Goal: Navigation & Orientation: Find specific page/section

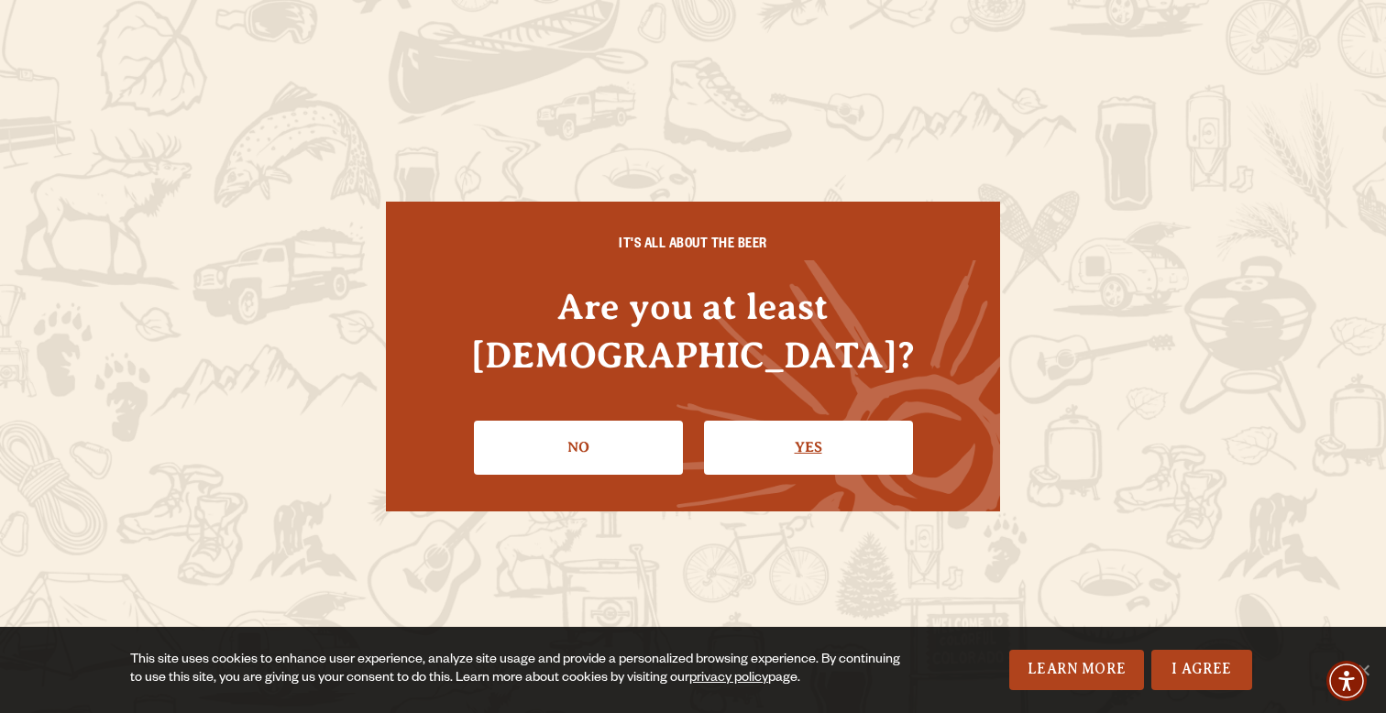
click at [754, 435] on link "Yes" at bounding box center [808, 447] width 209 height 53
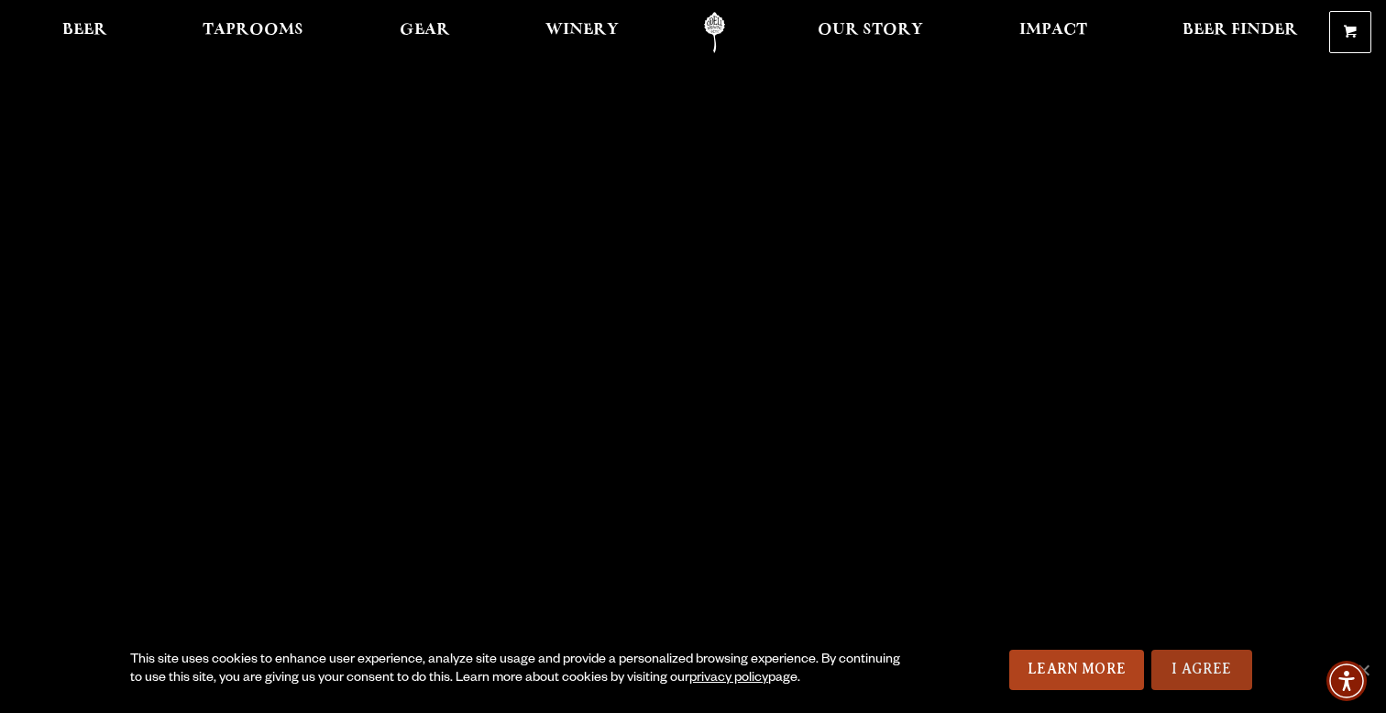
click at [1183, 660] on link "I Agree" at bounding box center [1202, 670] width 101 height 40
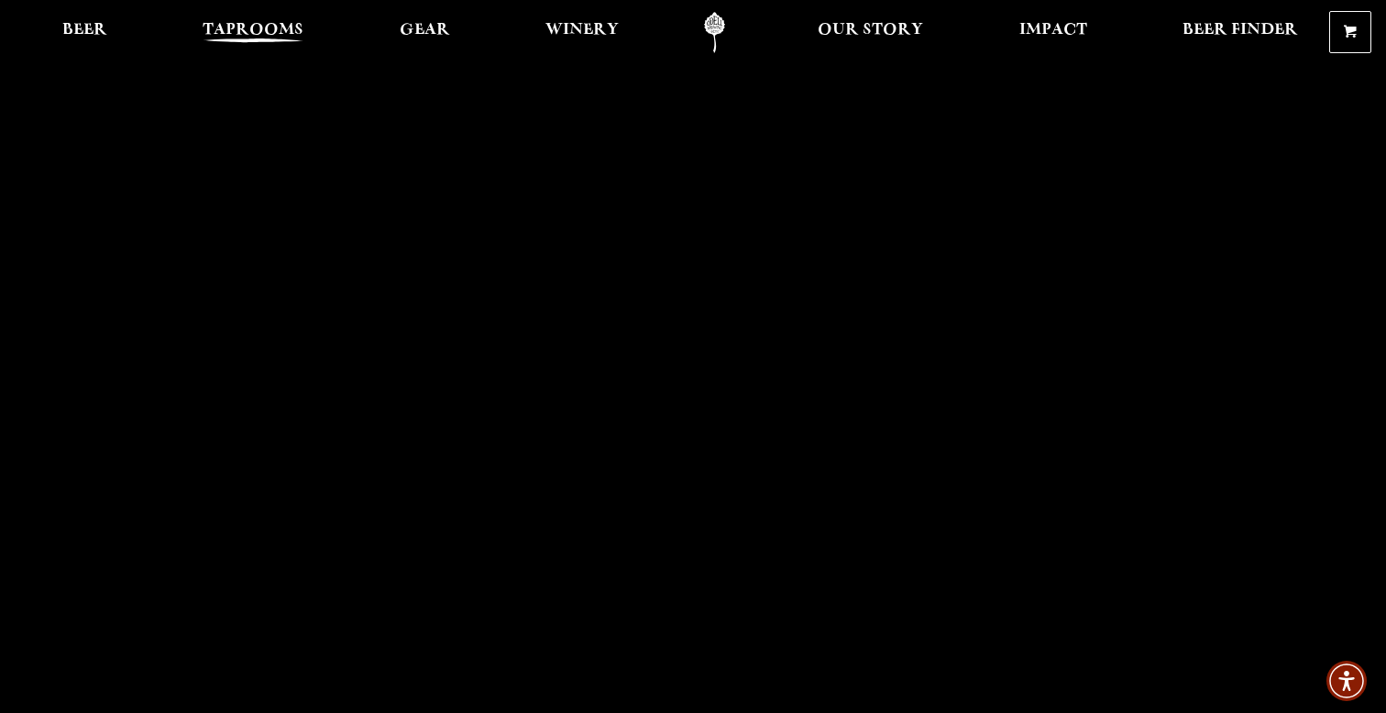
click at [259, 29] on span "Taprooms" at bounding box center [253, 30] width 101 height 15
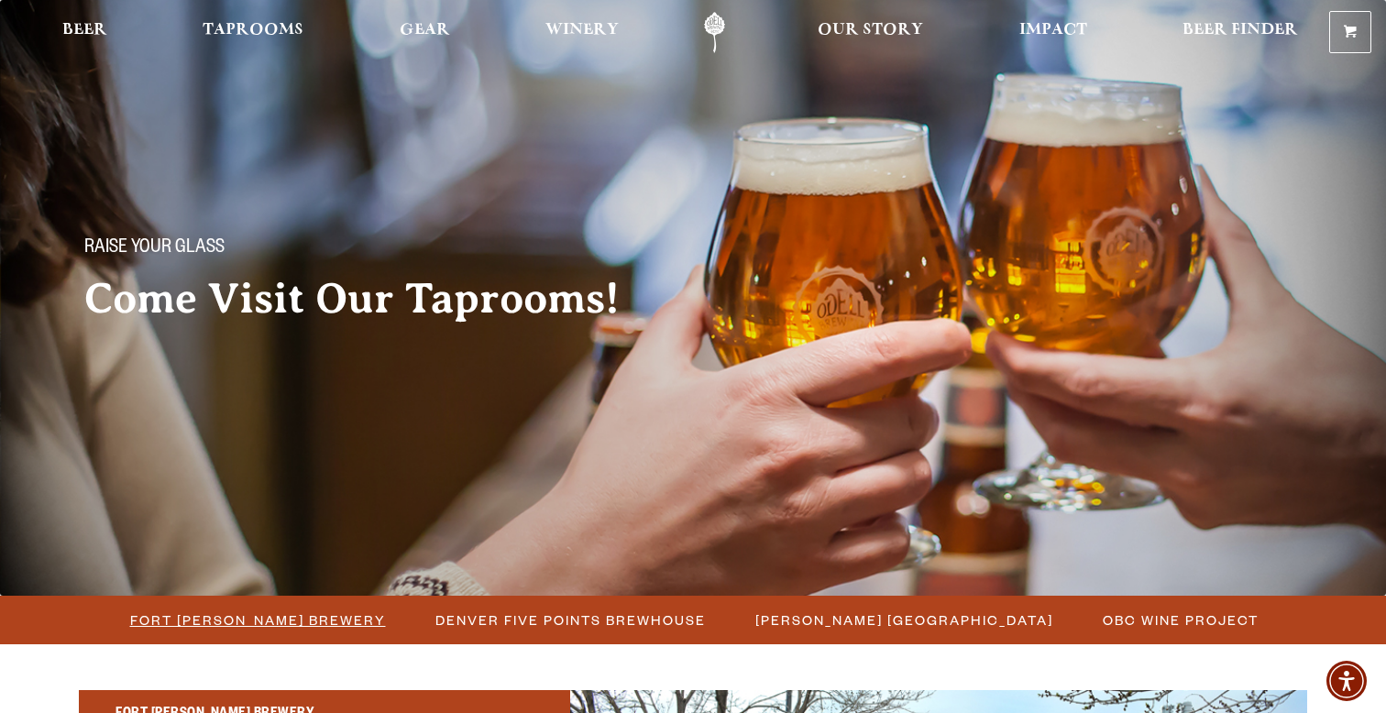
click at [270, 622] on span "Fort [PERSON_NAME] Brewery" at bounding box center [258, 620] width 256 height 27
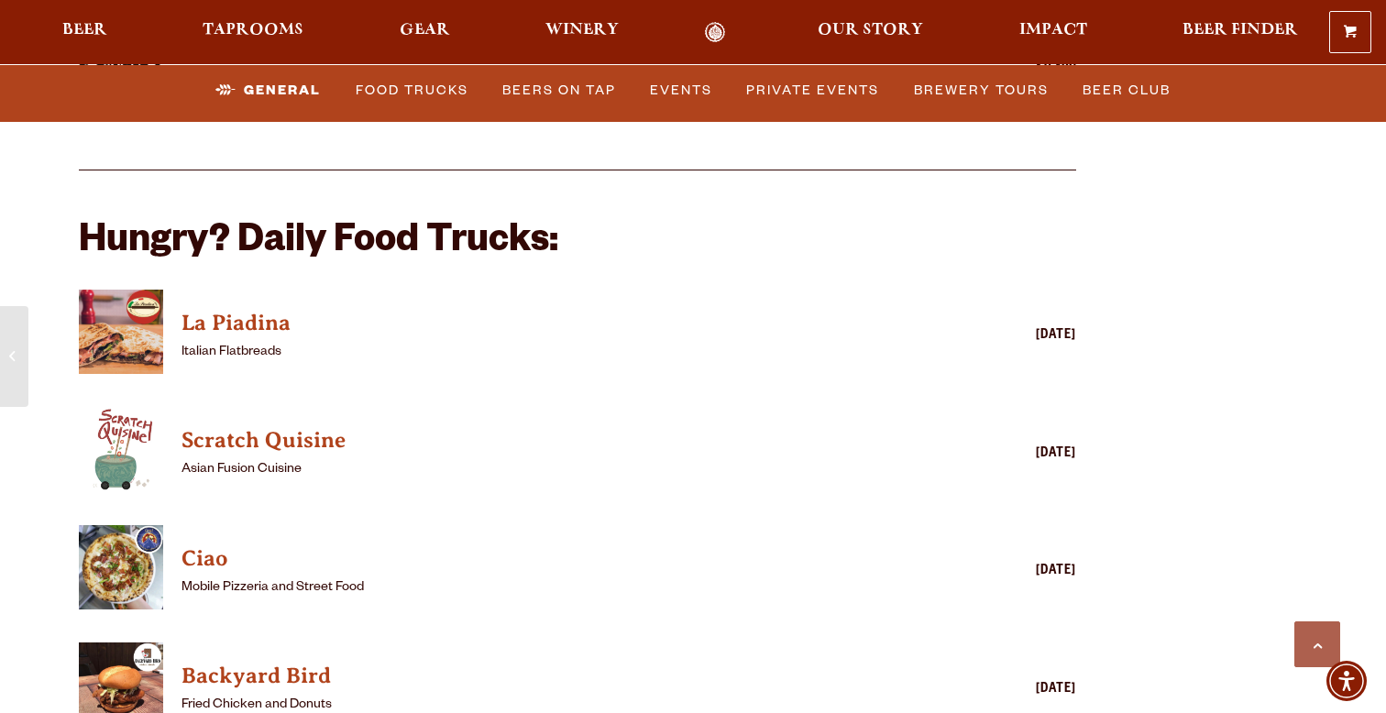
scroll to position [4337, 0]
click at [307, 425] on h4 "Scratch Quisine" at bounding box center [551, 439] width 739 height 29
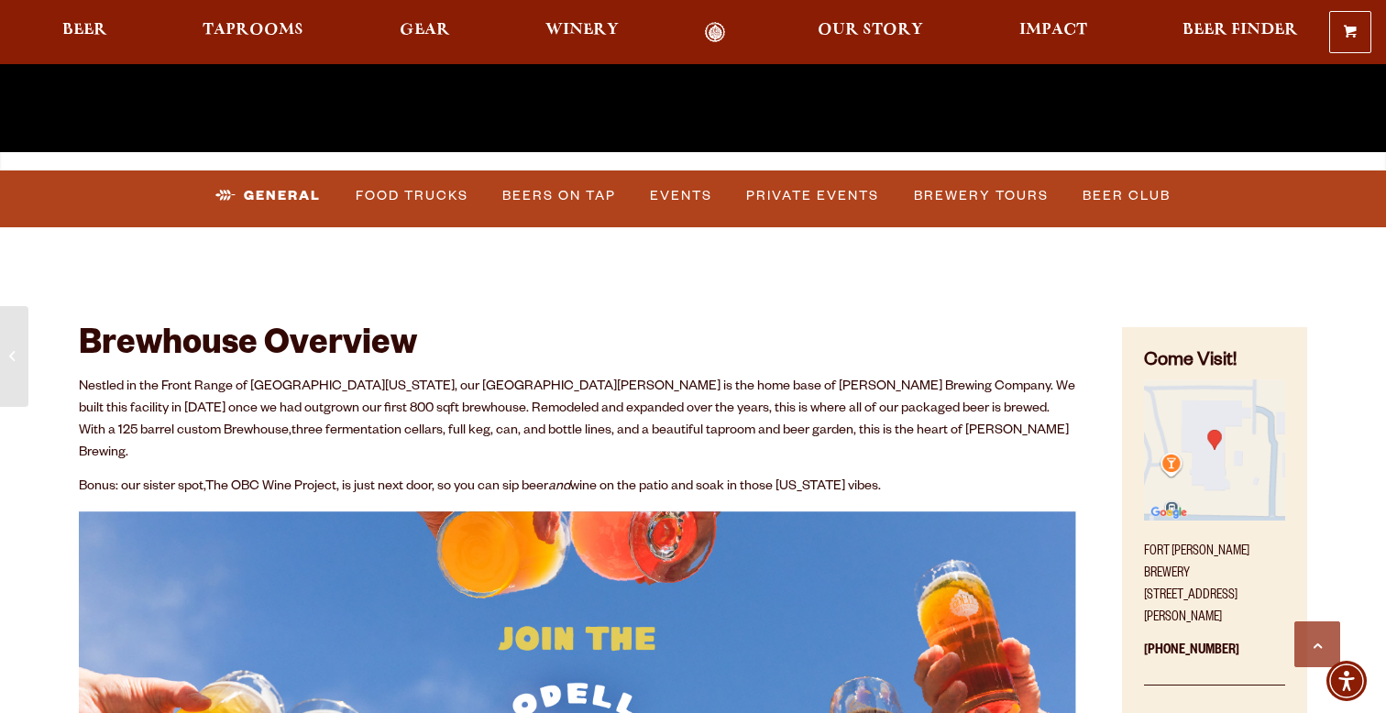
scroll to position [695, 0]
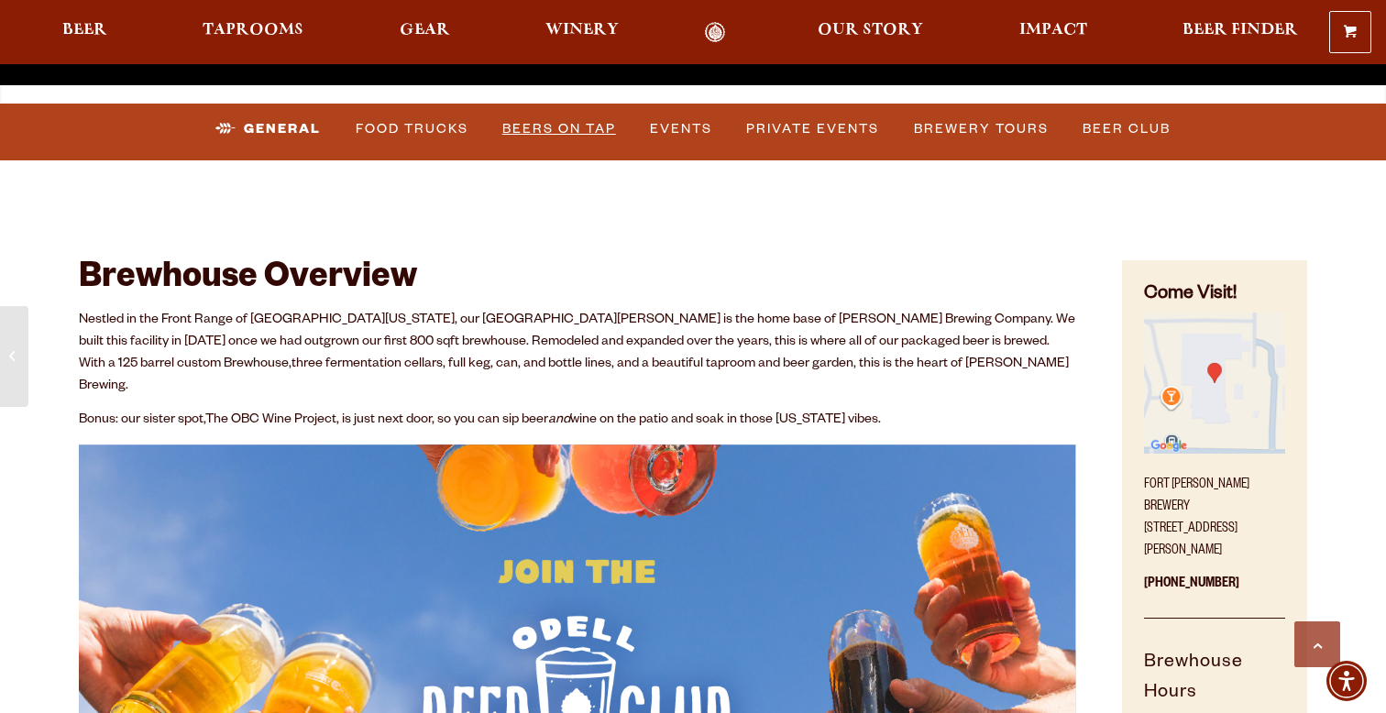
click at [562, 129] on link "Beers on Tap" at bounding box center [559, 129] width 128 height 42
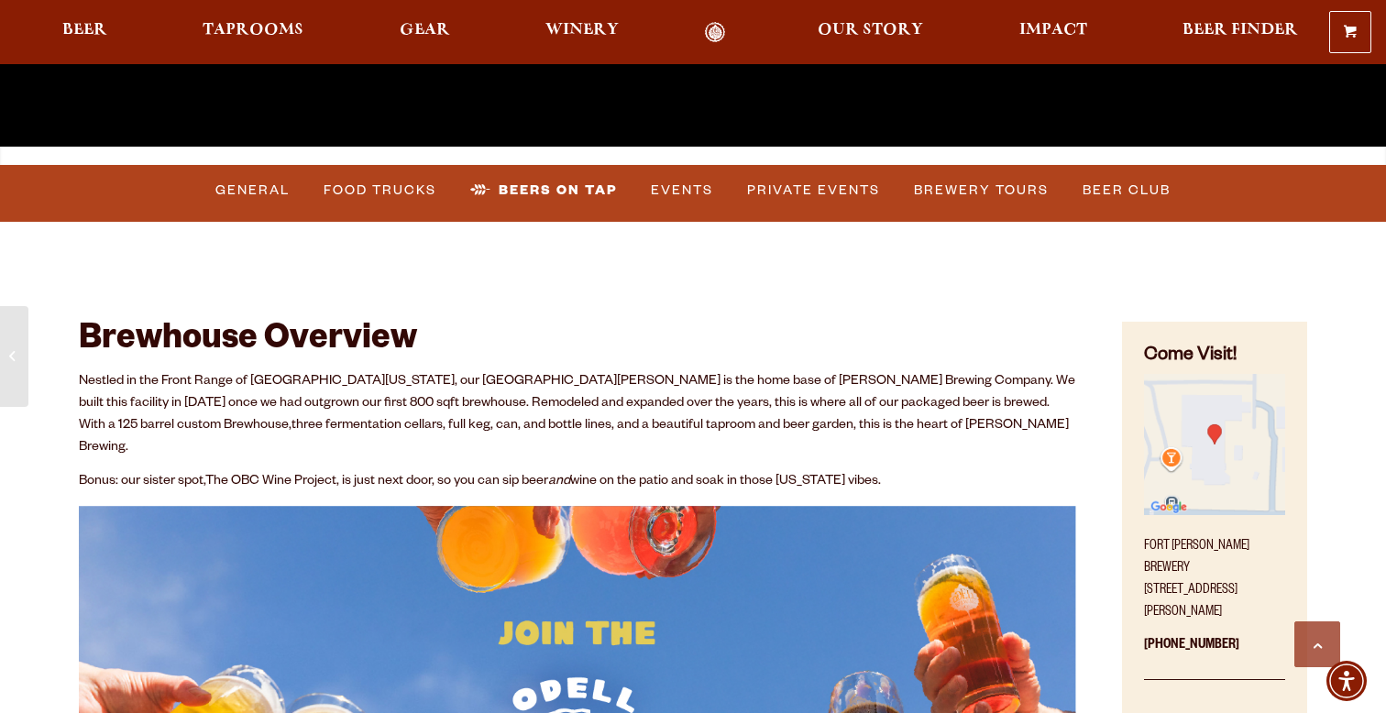
scroll to position [609, 0]
